Goal: Transaction & Acquisition: Purchase product/service

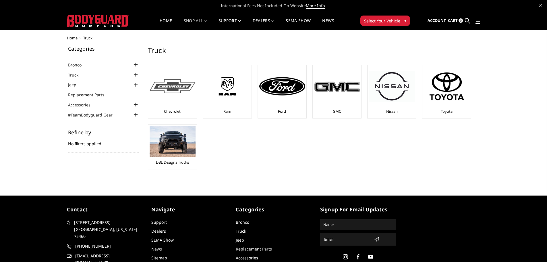
click at [172, 99] on div at bounding box center [173, 86] width 46 height 39
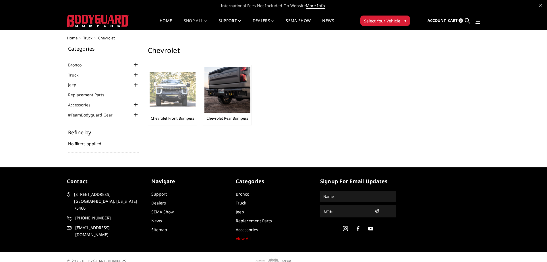
click at [173, 93] on img at bounding box center [173, 89] width 46 height 35
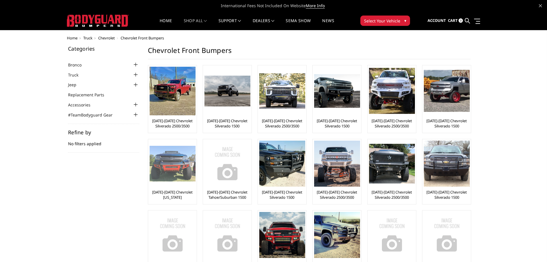
click at [174, 167] on img at bounding box center [173, 164] width 46 height 36
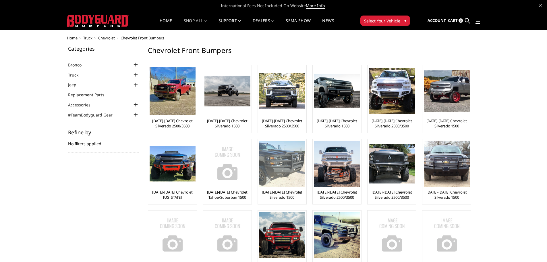
click at [282, 172] on img at bounding box center [282, 163] width 46 height 46
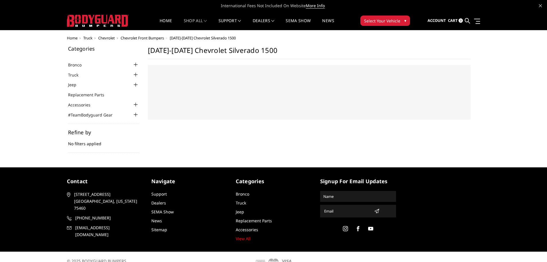
select select "US"
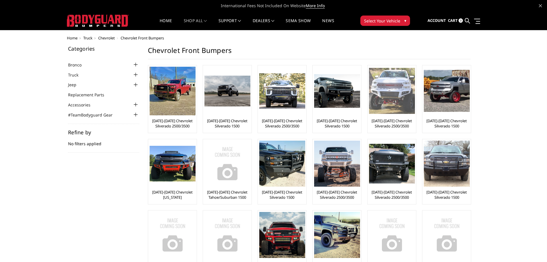
click at [394, 95] on img at bounding box center [392, 91] width 46 height 46
